Goal: Transaction & Acquisition: Purchase product/service

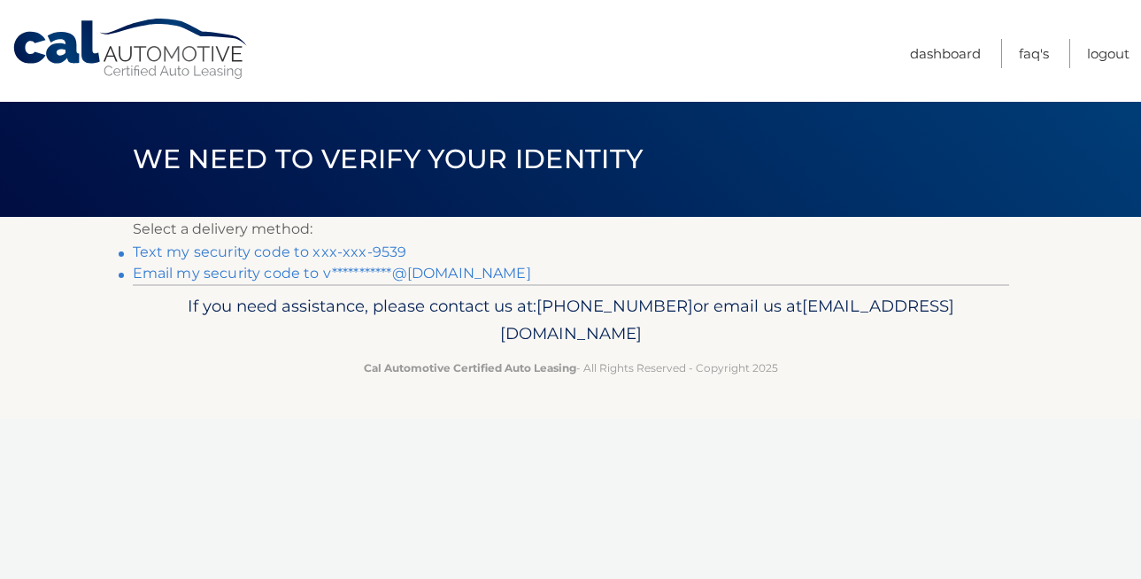
click at [378, 251] on link "Text my security code to xxx-xxx-9539" at bounding box center [270, 252] width 275 height 17
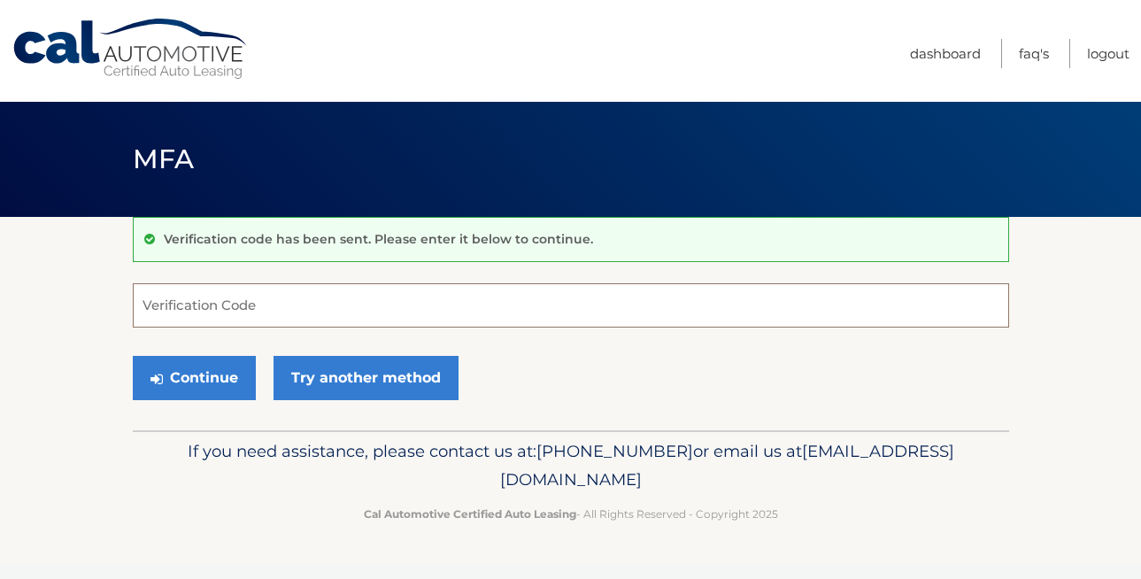
click at [351, 315] on input "Verification Code" at bounding box center [571, 305] width 877 height 44
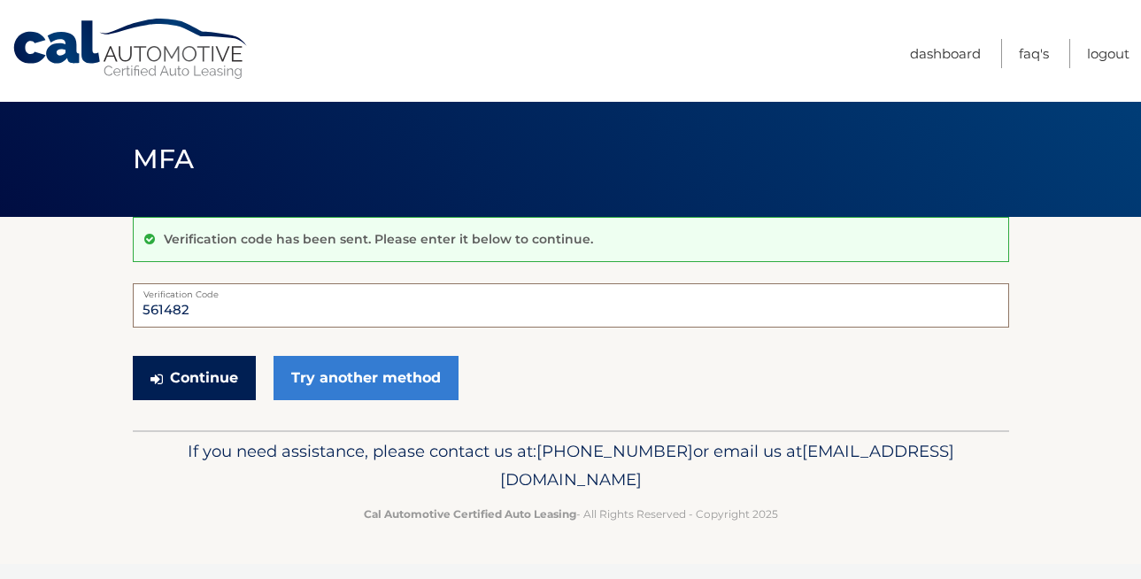
type input "561482"
click at [205, 358] on button "Continue" at bounding box center [194, 378] width 123 height 44
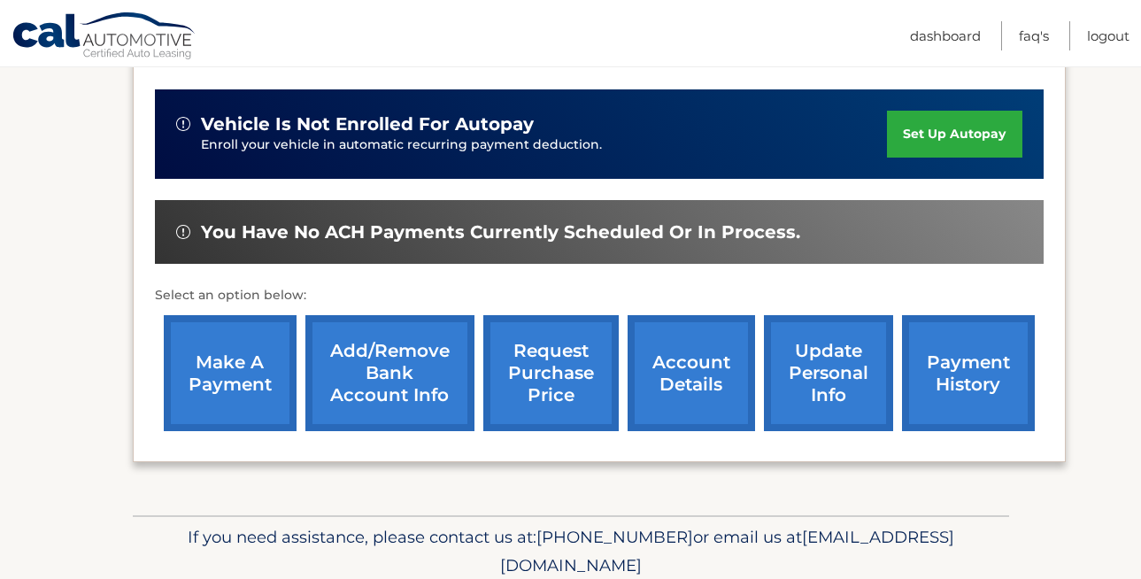
scroll to position [493, 0]
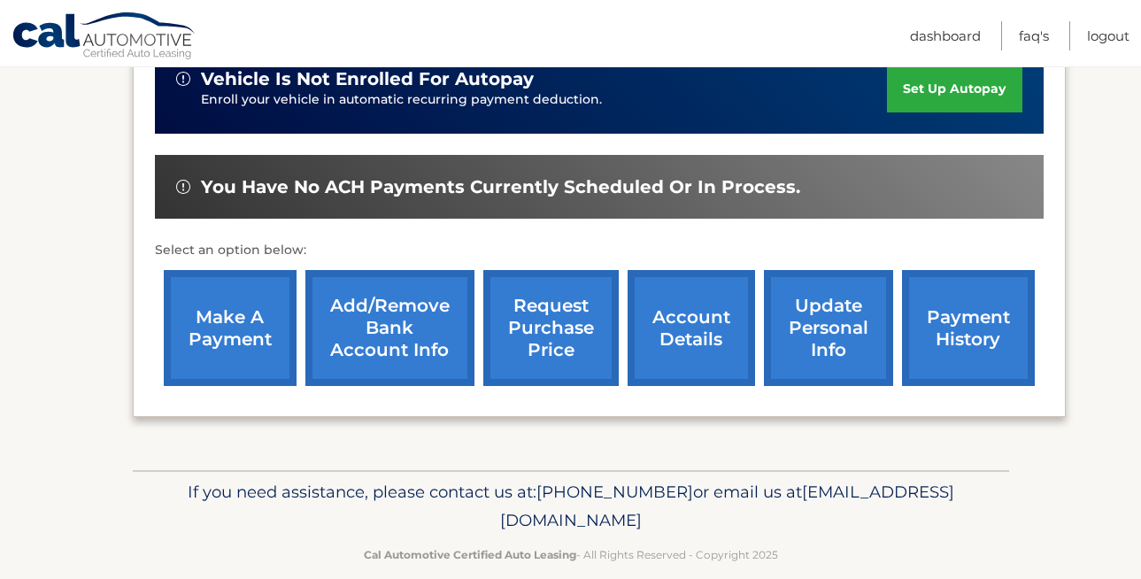
click at [244, 300] on link "make a payment" at bounding box center [230, 328] width 133 height 116
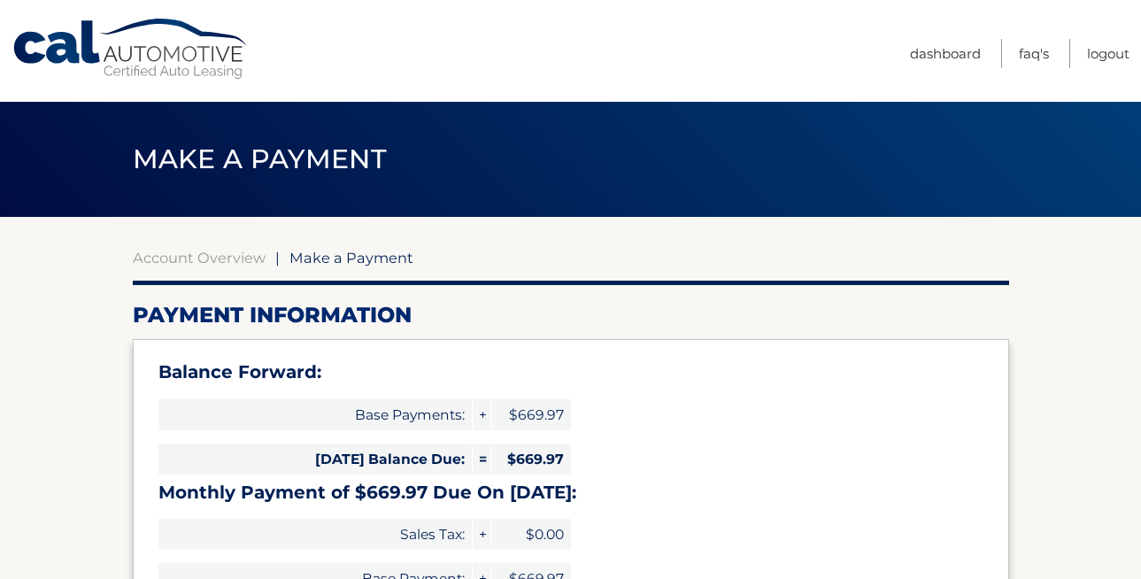
select select "ZTk0YmYzNjItYzYyNS00MmU3LTlhNzctMzg4MmI2ZDY2YjQw"
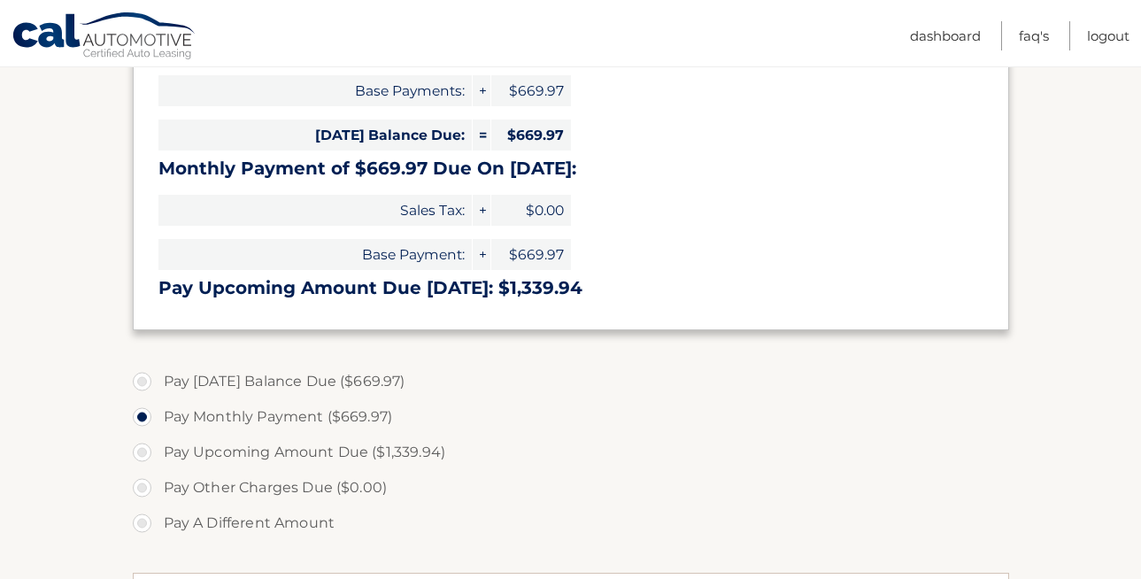
scroll to position [325, 0]
click at [146, 375] on label "Pay [DATE] Balance Due ($669.97)" at bounding box center [571, 380] width 877 height 35
click at [146, 375] on input "Pay [DATE] Balance Due ($669.97)" at bounding box center [149, 377] width 18 height 28
radio input "true"
click at [146, 421] on label "Pay Monthly Payment ($669.97)" at bounding box center [571, 415] width 877 height 35
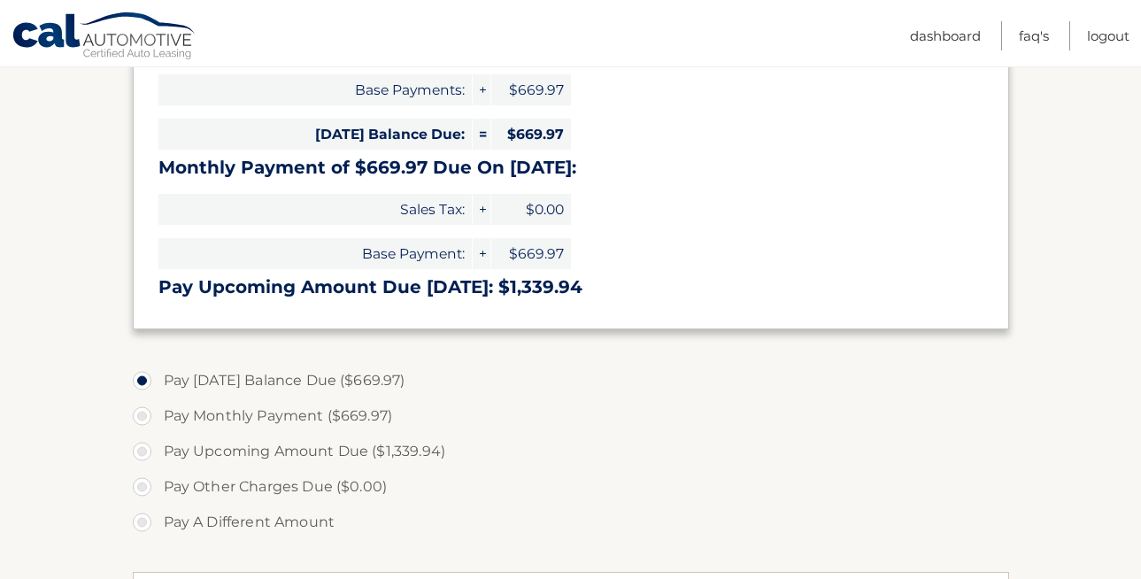
click at [146, 421] on input "Pay Monthly Payment ($669.97)" at bounding box center [149, 412] width 18 height 28
radio input "true"
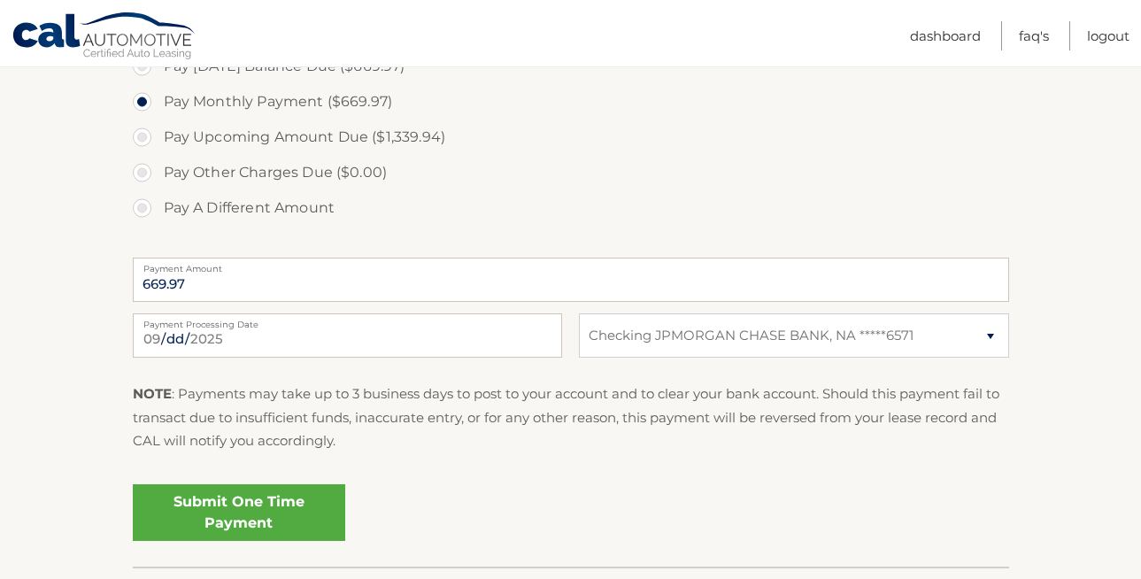
scroll to position [757, 0]
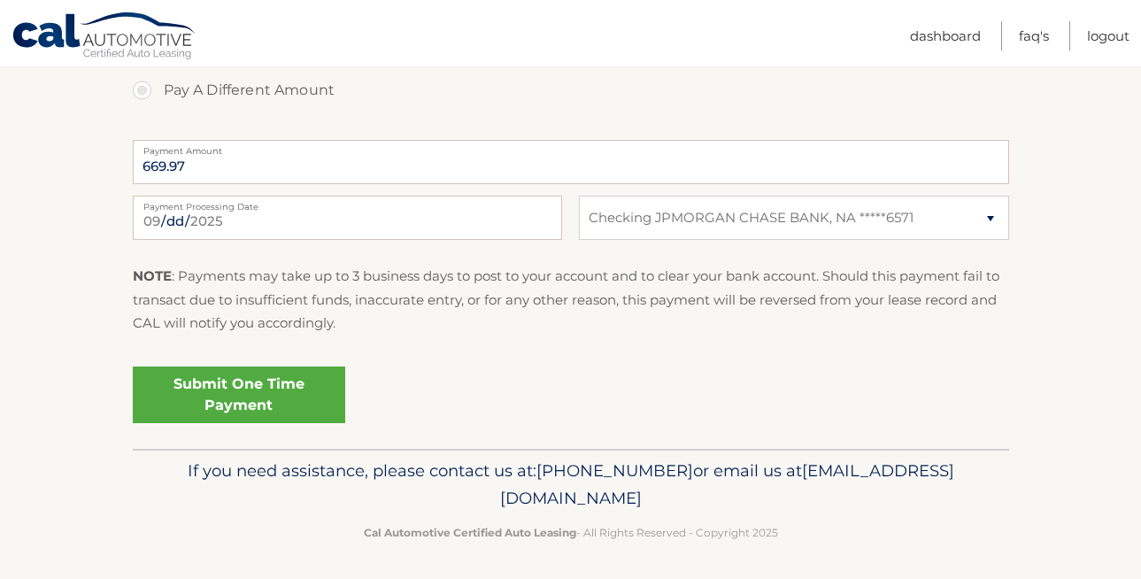
click at [249, 385] on link "Submit One Time Payment" at bounding box center [239, 395] width 213 height 57
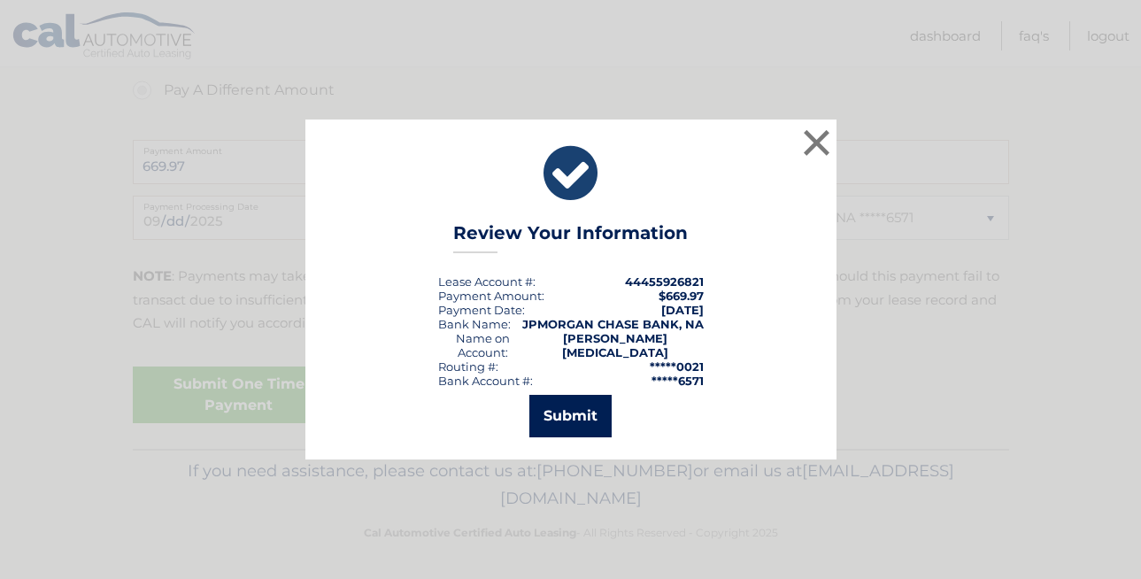
click at [591, 406] on button "Submit" at bounding box center [571, 416] width 82 height 43
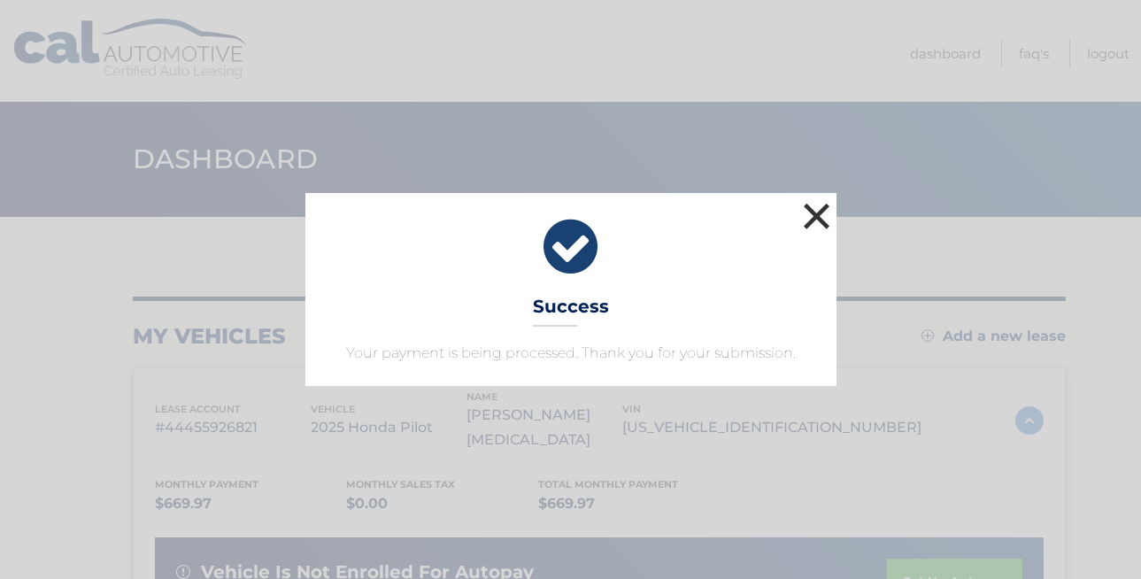
click at [817, 219] on button "×" at bounding box center [817, 215] width 35 height 35
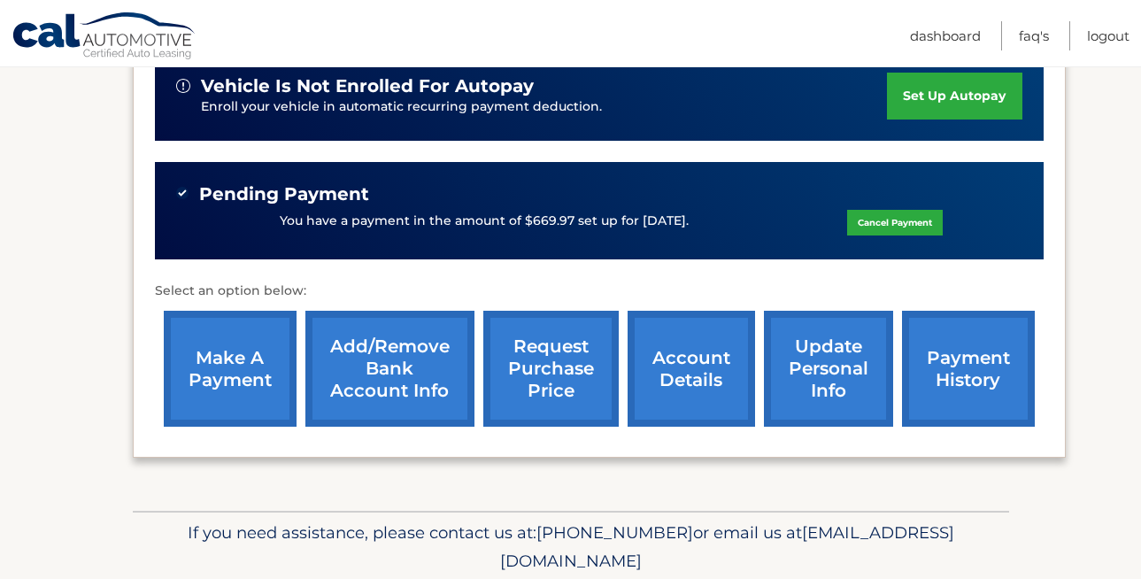
scroll to position [527, 0]
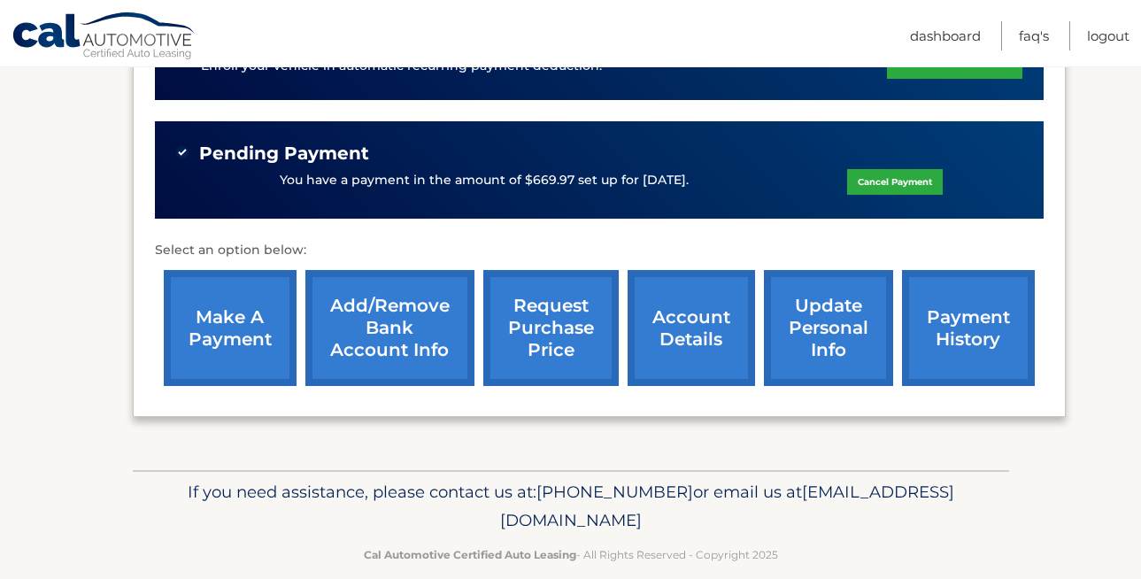
click at [405, 311] on link "Add/Remove bank account info" at bounding box center [389, 328] width 169 height 116
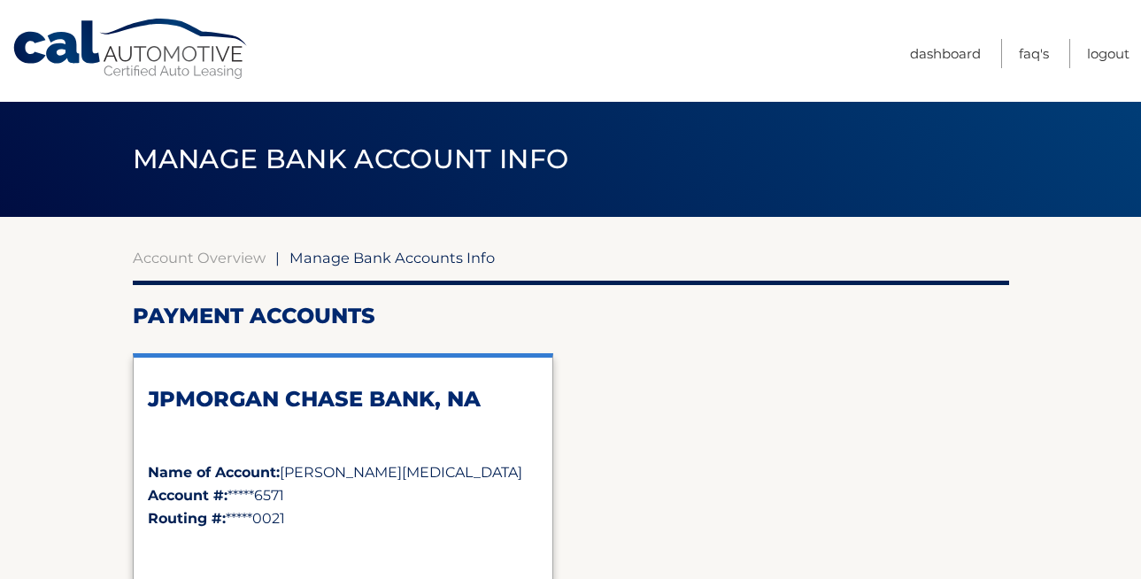
click at [96, 53] on link "Cal Automotive" at bounding box center [131, 49] width 239 height 63
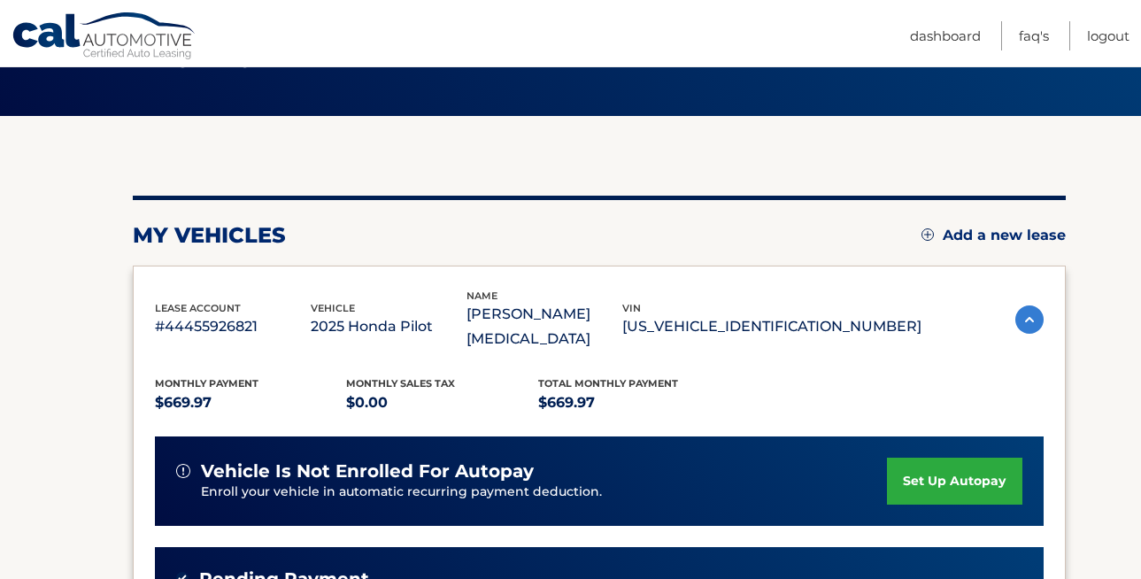
scroll to position [103, 0]
